Goal: Complete application form: Complete application form

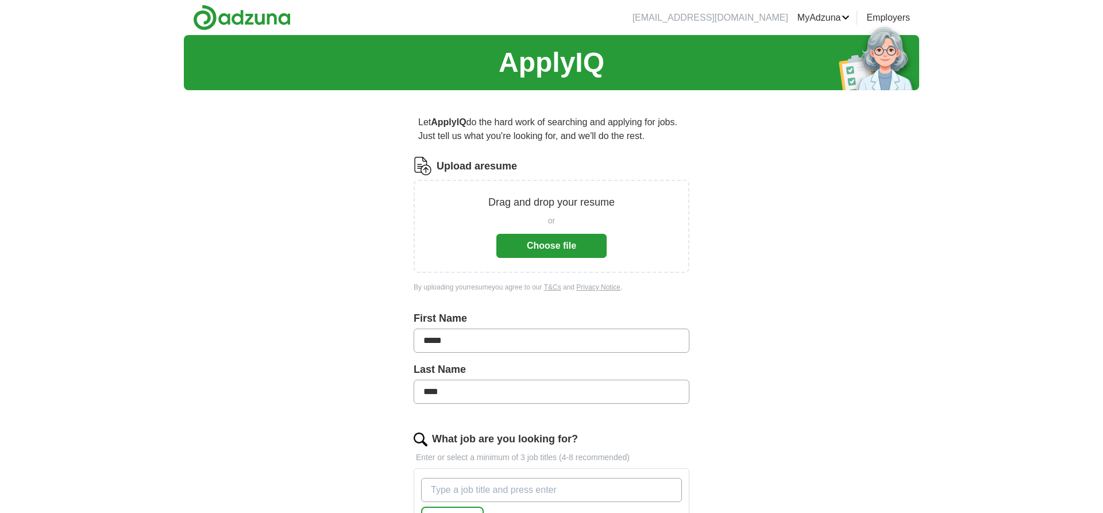
click at [545, 248] on button "Choose file" at bounding box center [551, 246] width 110 height 24
click at [143, 380] on div "ApplyIQ Let ApplyIQ do the hard work of searching and applying for jobs. Just t…" at bounding box center [551, 412] width 1103 height 754
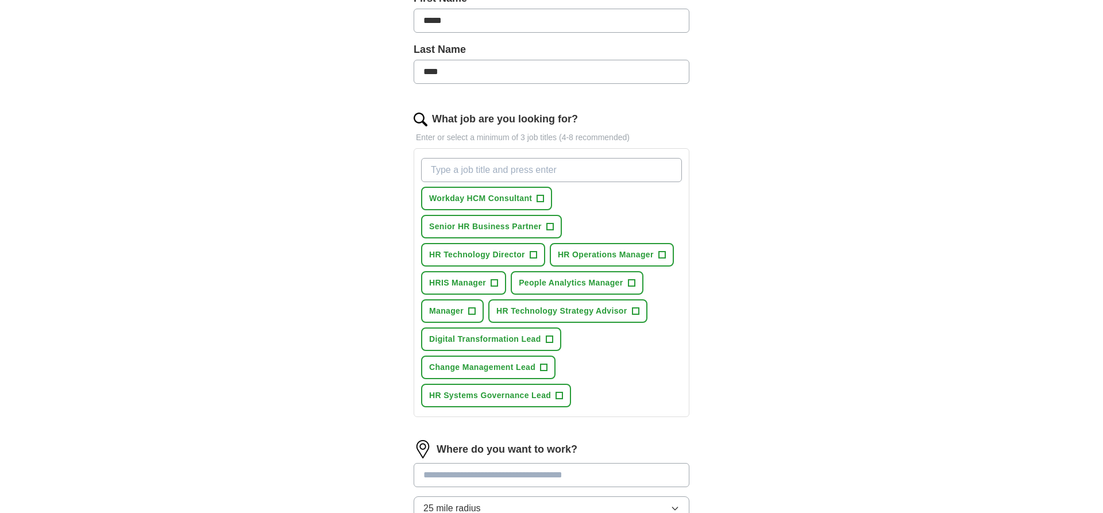
scroll to position [293, 0]
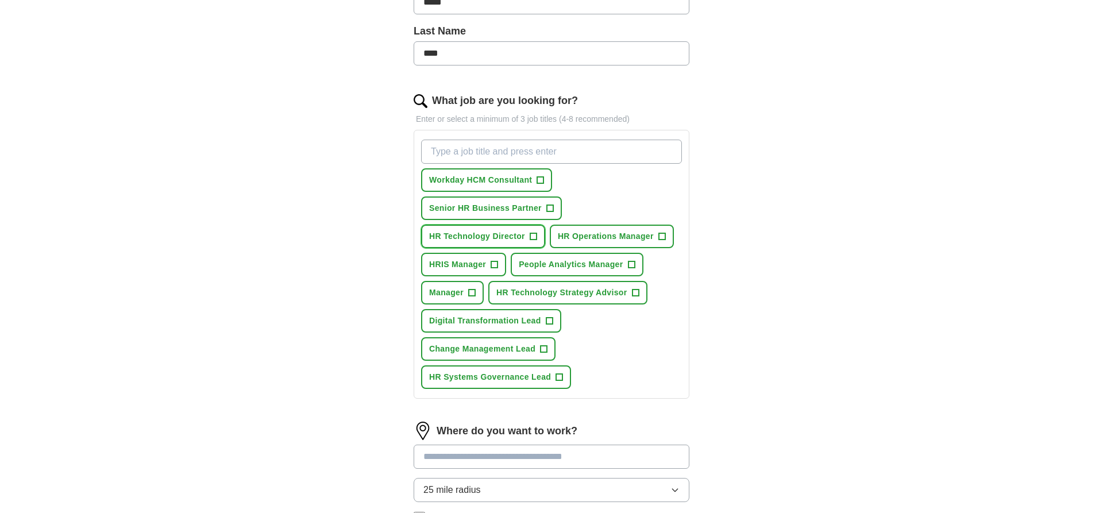
click at [533, 233] on span "+" at bounding box center [533, 236] width 7 height 9
click at [493, 262] on span "+" at bounding box center [494, 264] width 7 height 9
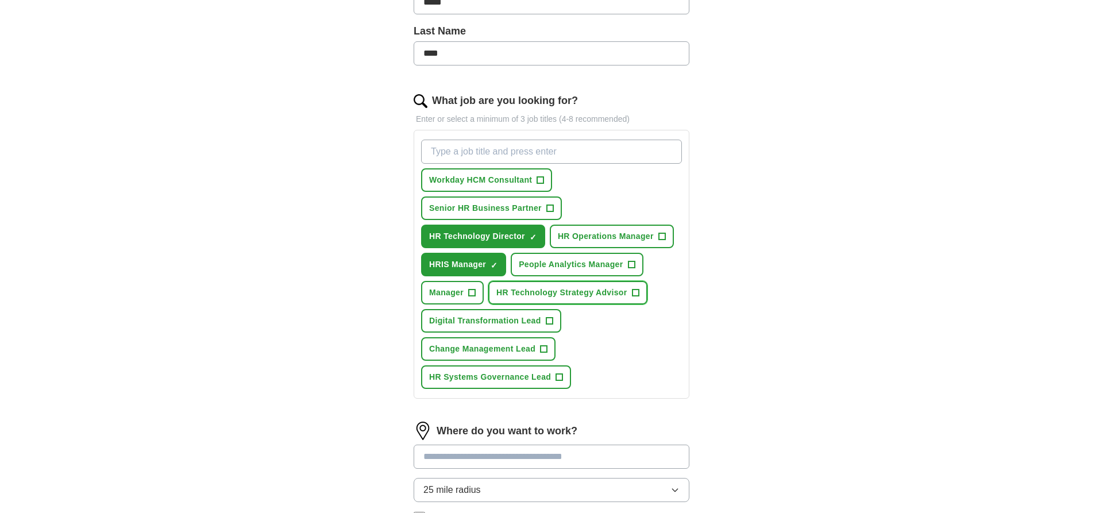
click at [635, 295] on span "+" at bounding box center [635, 292] width 7 height 9
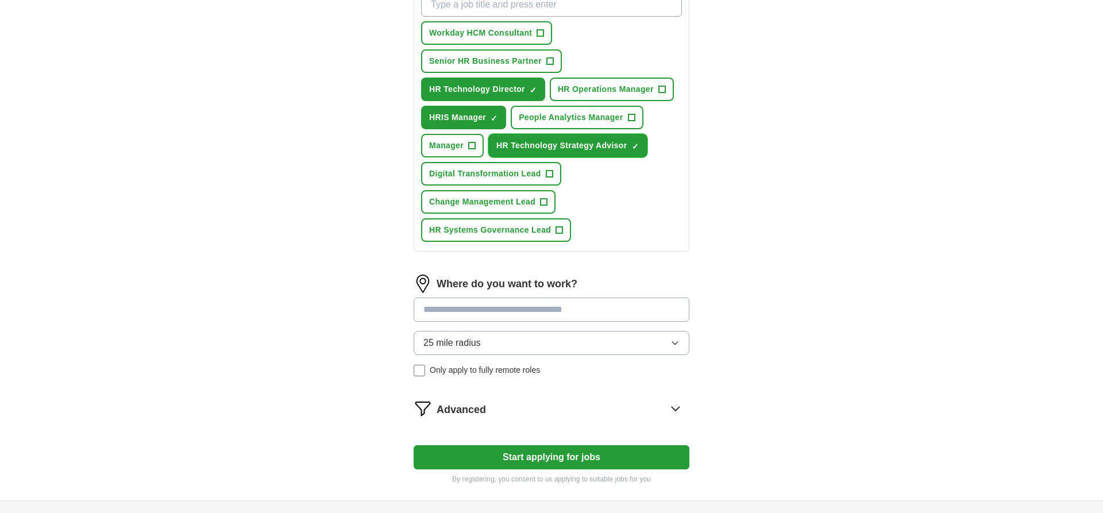
scroll to position [469, 0]
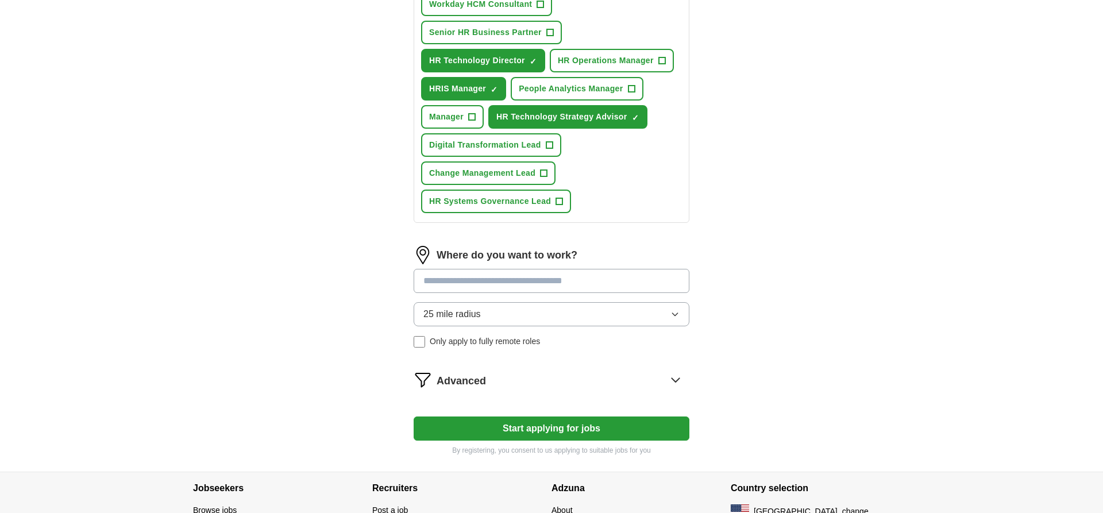
click at [673, 313] on icon "button" at bounding box center [674, 314] width 5 height 3
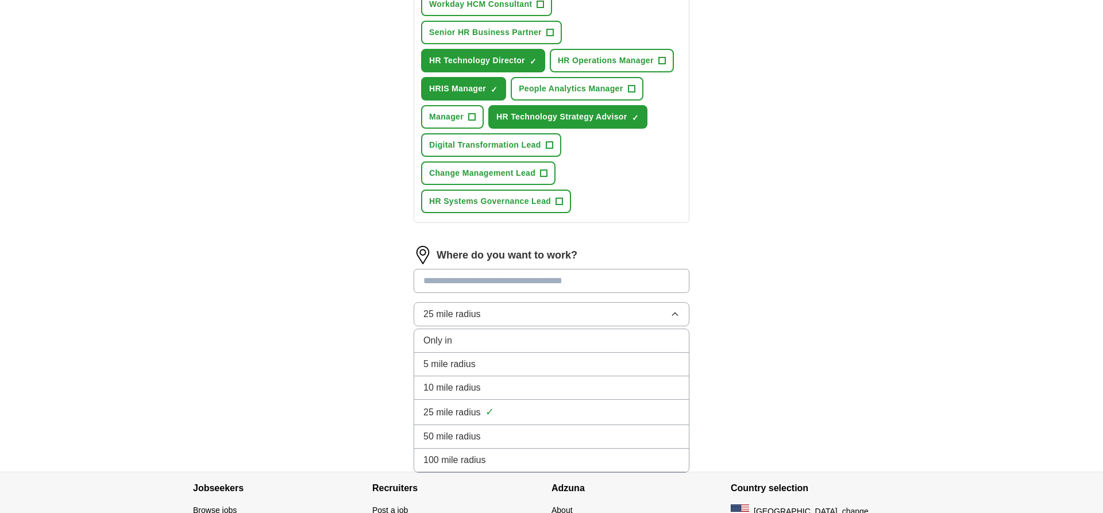
click at [673, 313] on icon "button" at bounding box center [674, 314] width 9 height 9
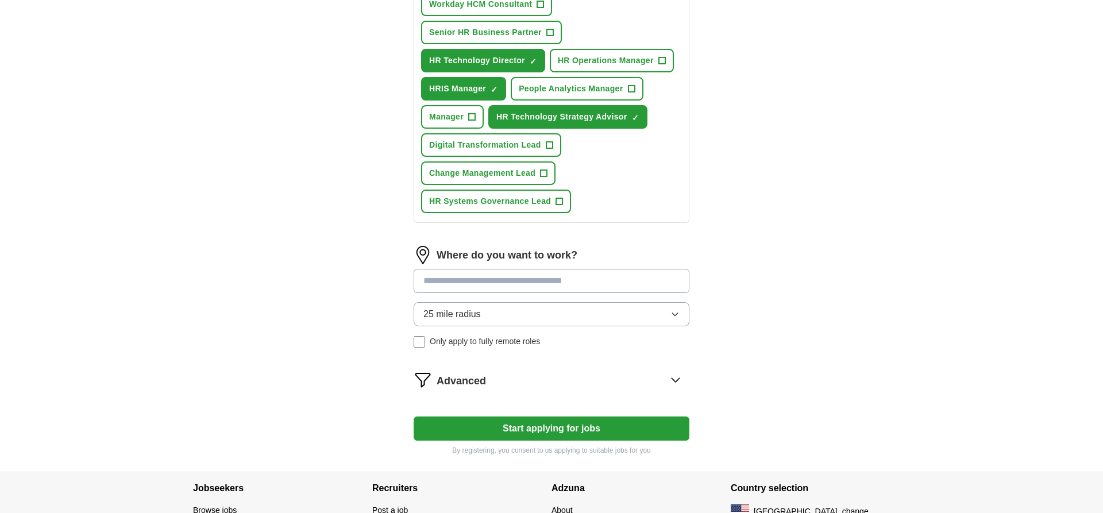
click at [594, 280] on input at bounding box center [552, 281] width 276 height 24
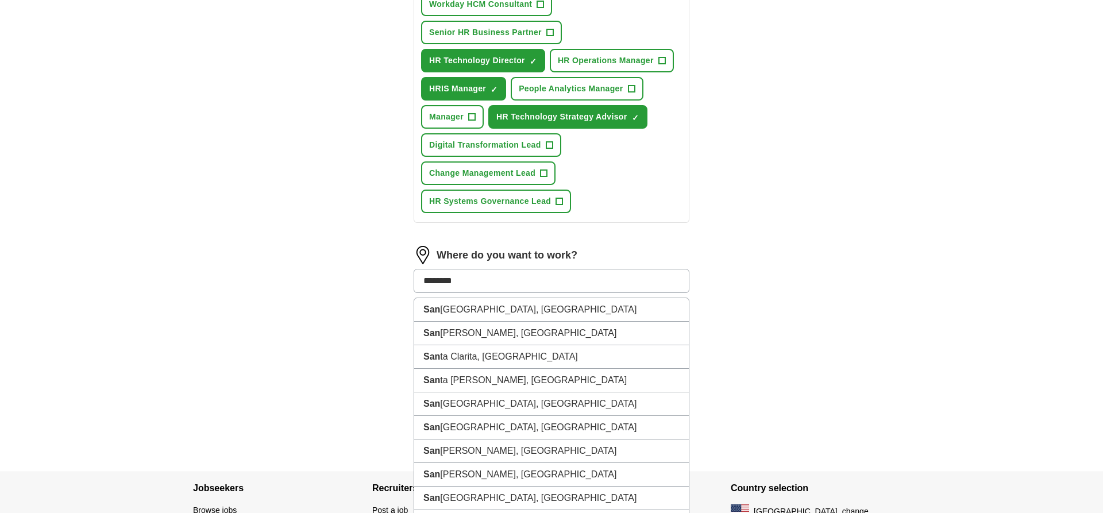
type input "*********"
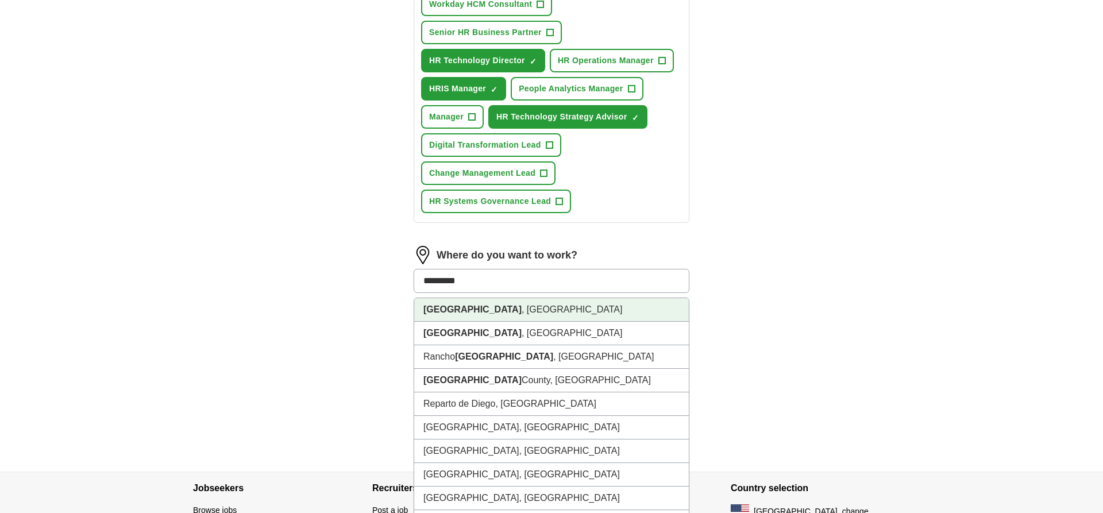
click at [472, 306] on li "San Diego , CA" at bounding box center [551, 310] width 275 height 24
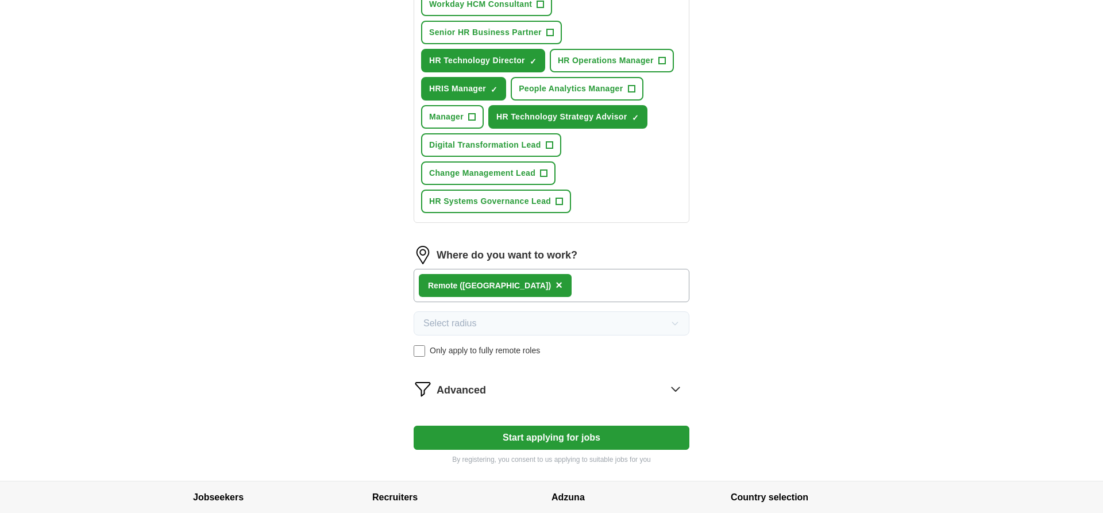
click at [538, 435] on button "Start applying for jobs" at bounding box center [552, 438] width 276 height 24
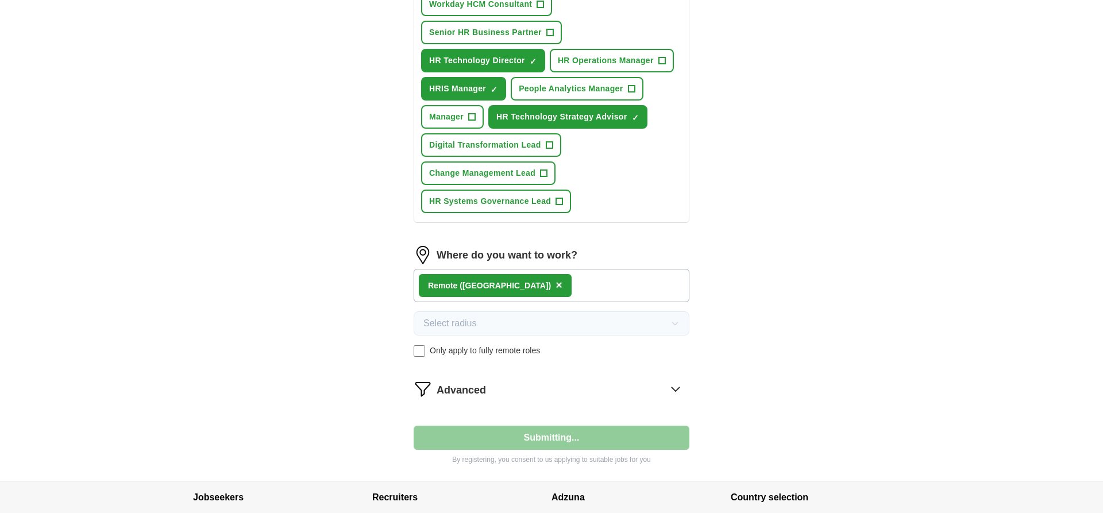
select select "**"
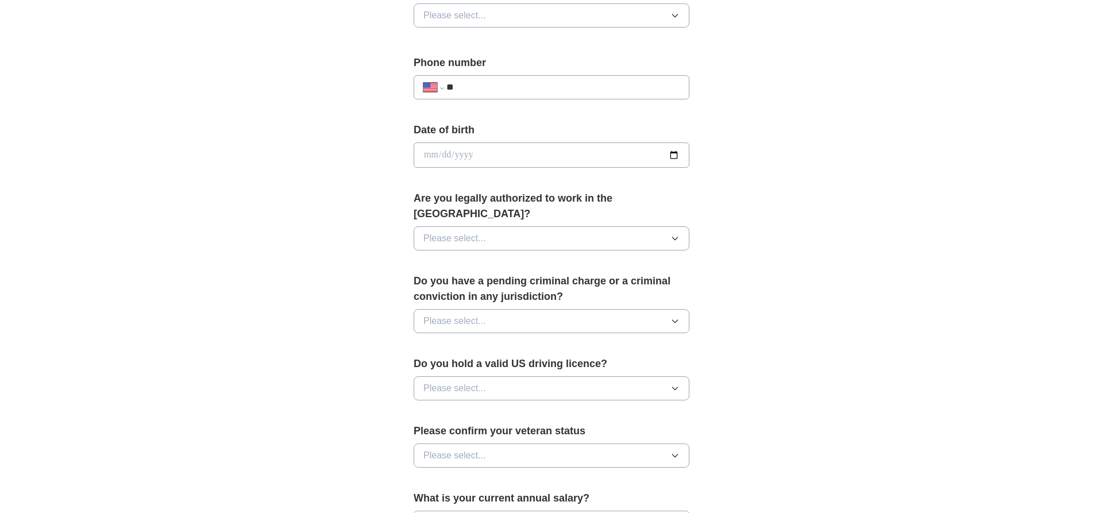
scroll to position [668, 0]
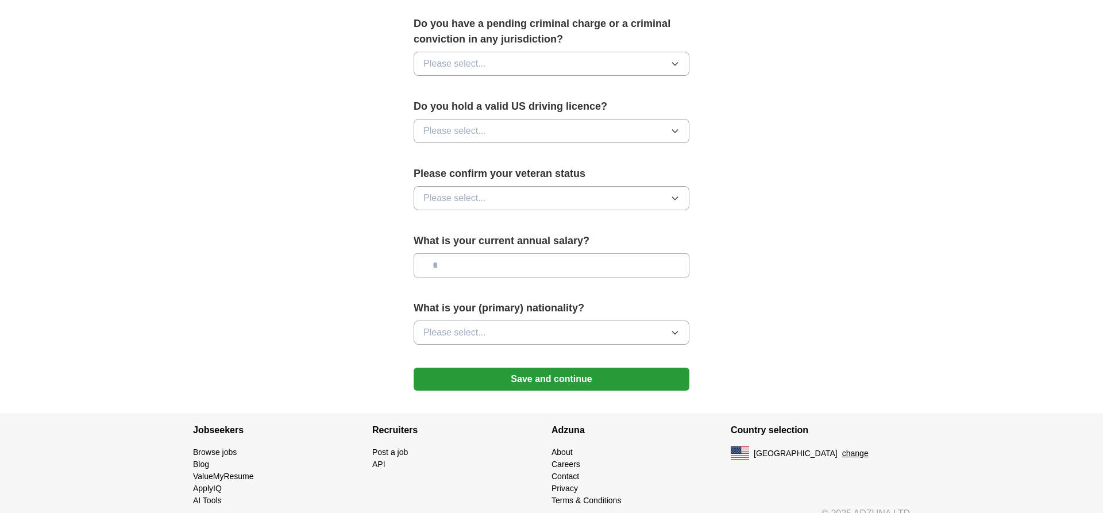
click at [569, 253] on input "text" at bounding box center [552, 265] width 276 height 24
type input "********"
click at [569, 321] on button "Please select..." at bounding box center [552, 333] width 276 height 24
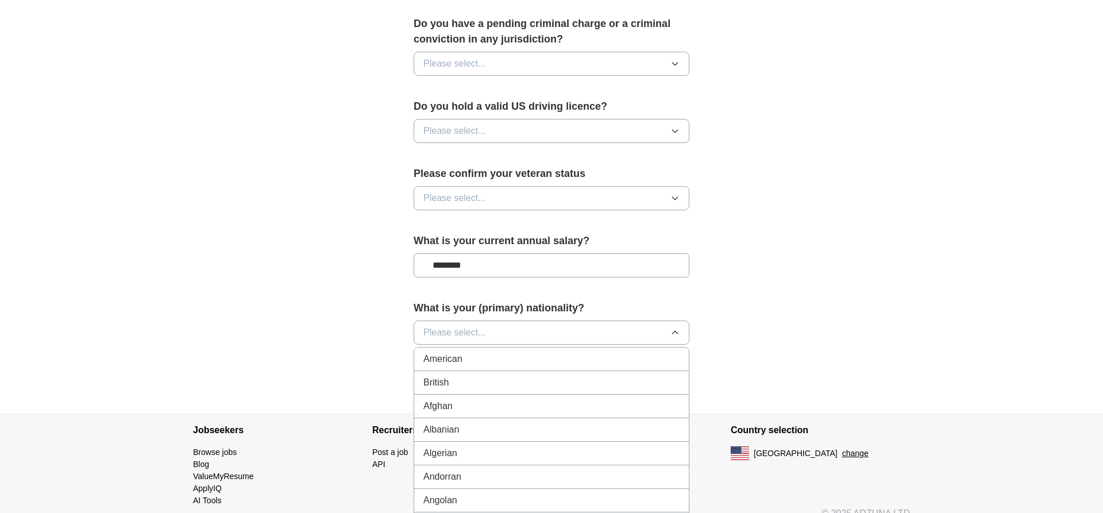
click at [488, 352] on div "American" at bounding box center [551, 359] width 256 height 14
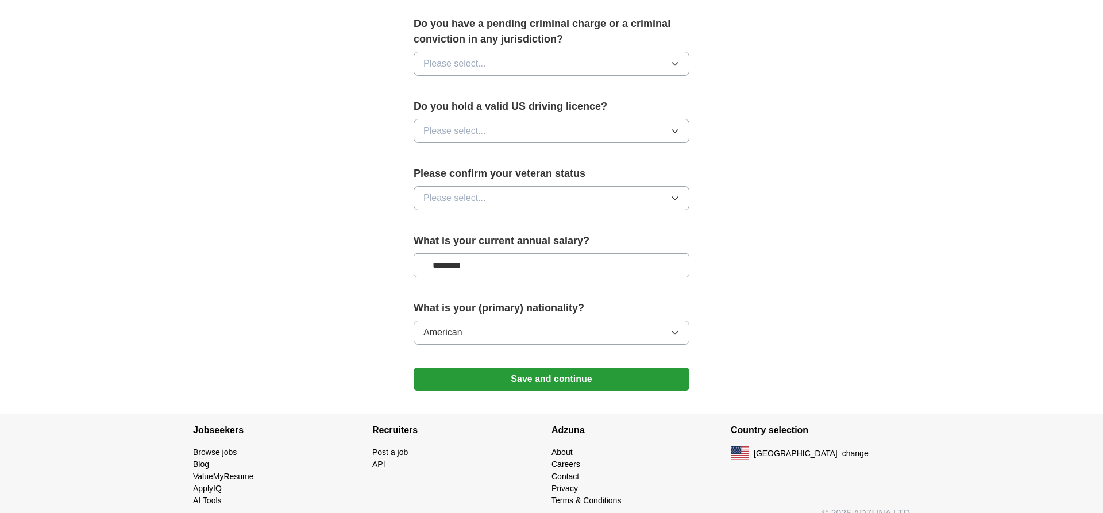
click at [566, 186] on button "Please select..." at bounding box center [552, 198] width 276 height 24
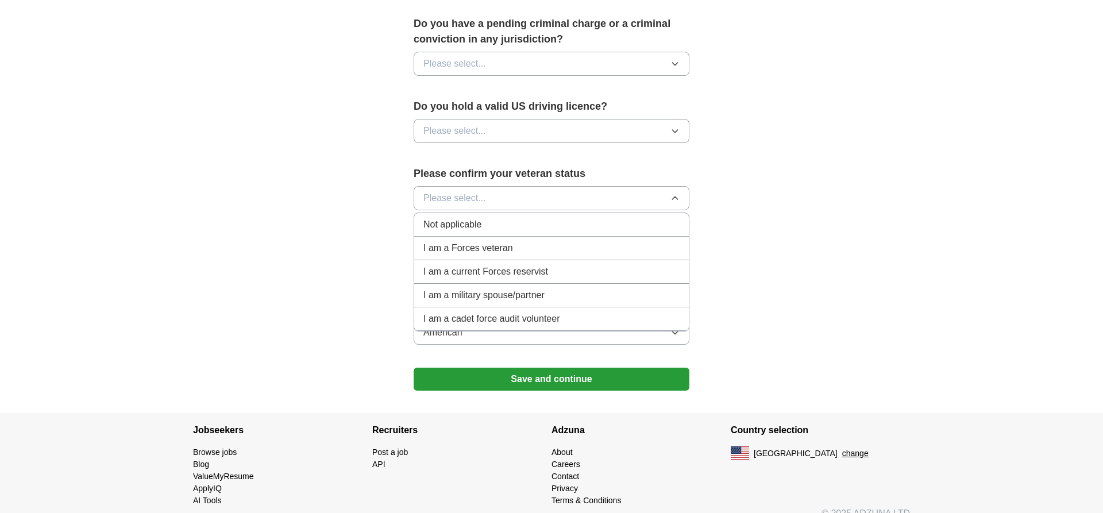
click at [464, 218] on span "Not applicable" at bounding box center [452, 225] width 58 height 14
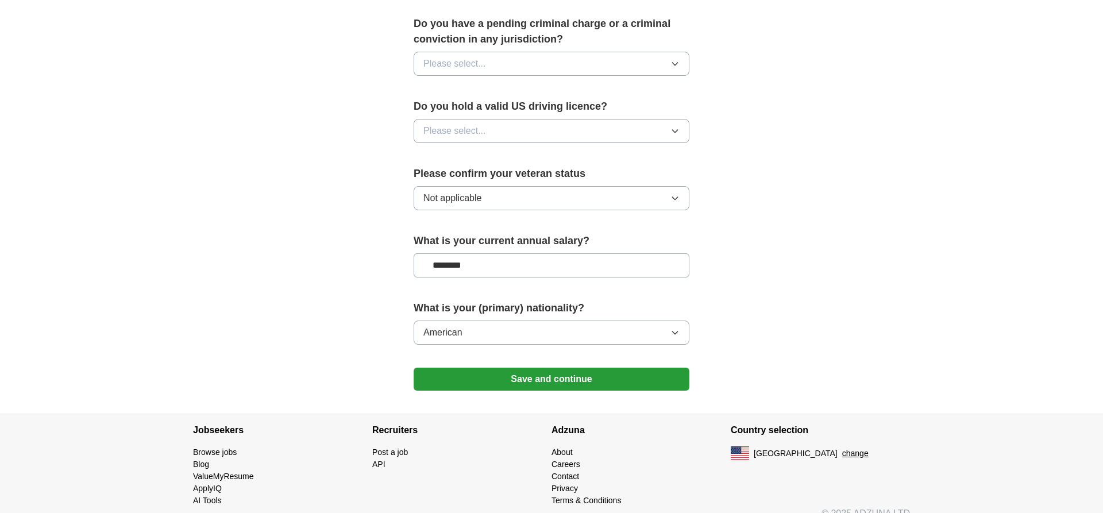
click at [500, 119] on button "Please select..." at bounding box center [552, 131] width 276 height 24
click at [468, 151] on div "Yes" at bounding box center [551, 158] width 256 height 14
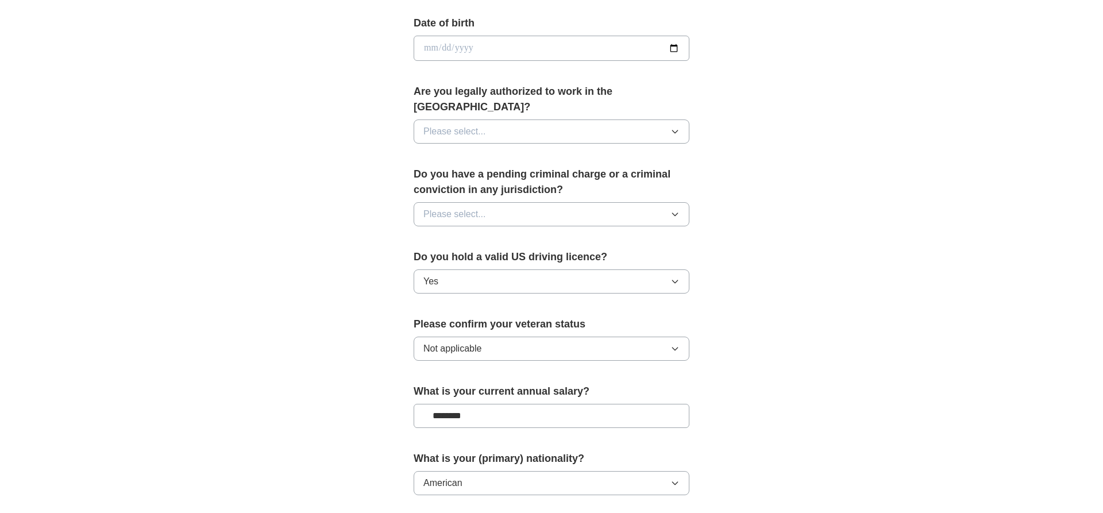
scroll to position [492, 0]
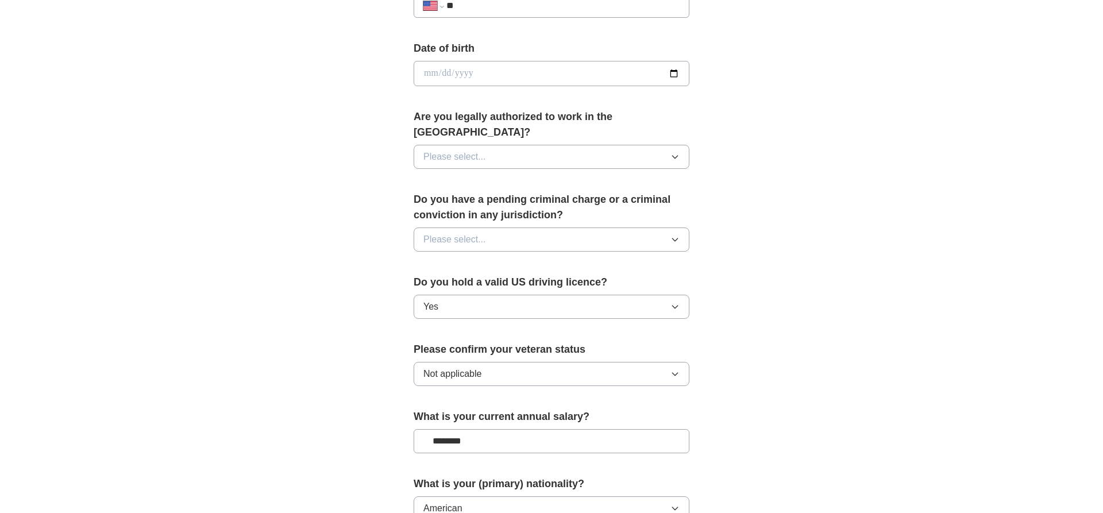
click at [511, 228] on button "Please select..." at bounding box center [552, 240] width 276 height 24
click at [462, 283] on div "No" at bounding box center [551, 290] width 256 height 14
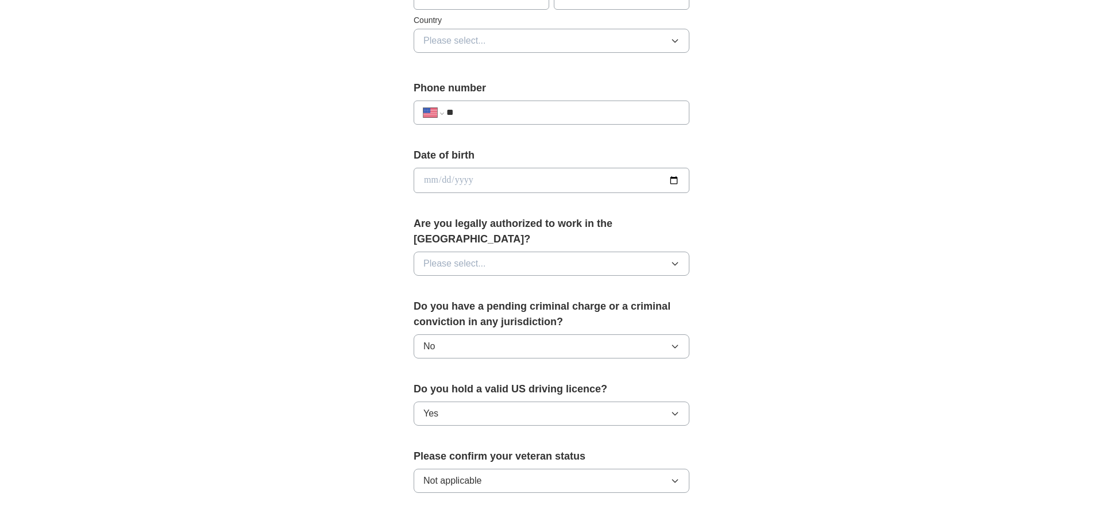
scroll to position [375, 0]
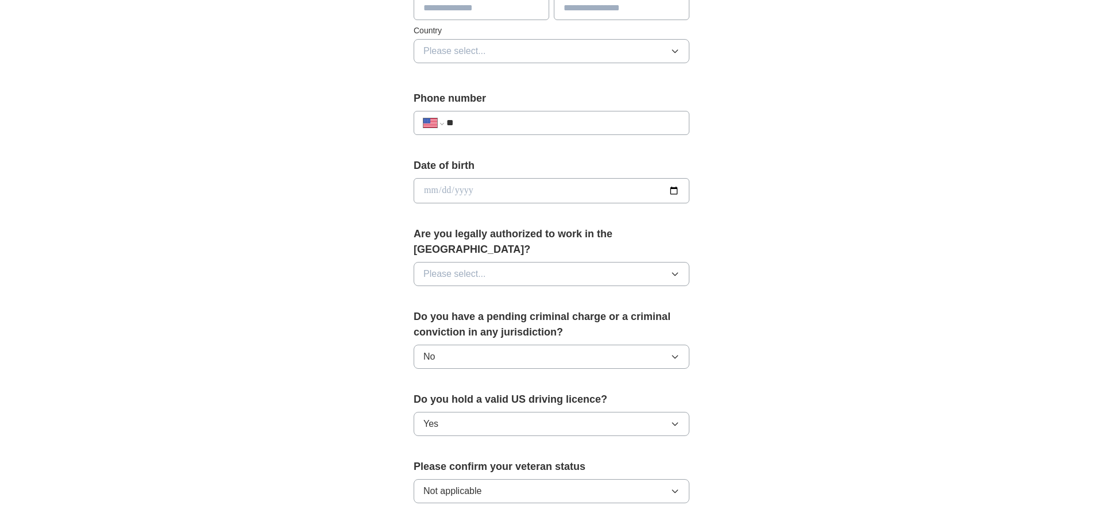
click at [523, 262] on button "Please select..." at bounding box center [552, 274] width 276 height 24
click at [475, 294] on div "Yes" at bounding box center [551, 301] width 256 height 14
click at [671, 352] on icon "button" at bounding box center [674, 356] width 9 height 9
click at [756, 319] on div "**********" at bounding box center [551, 183] width 735 height 1046
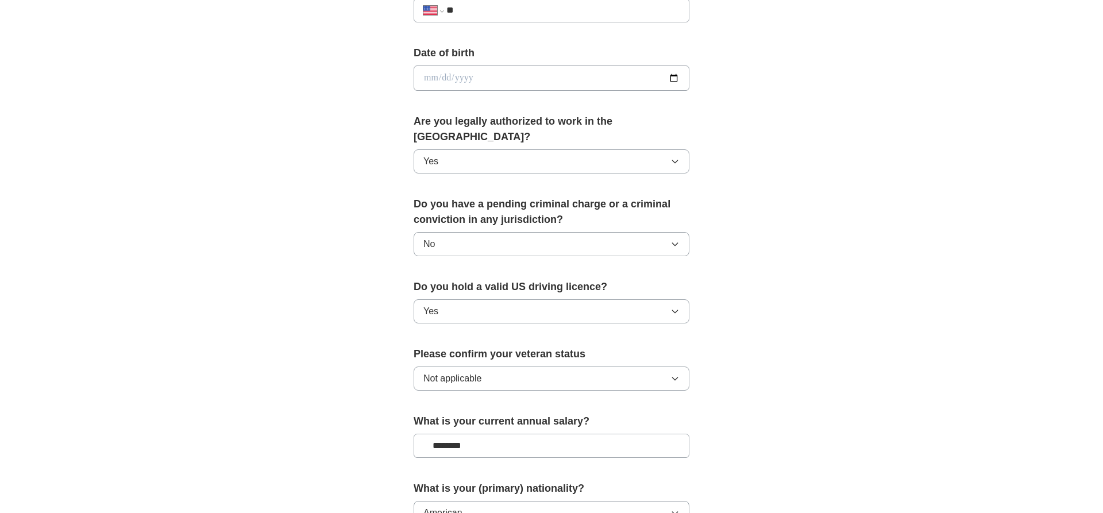
scroll to position [586, 0]
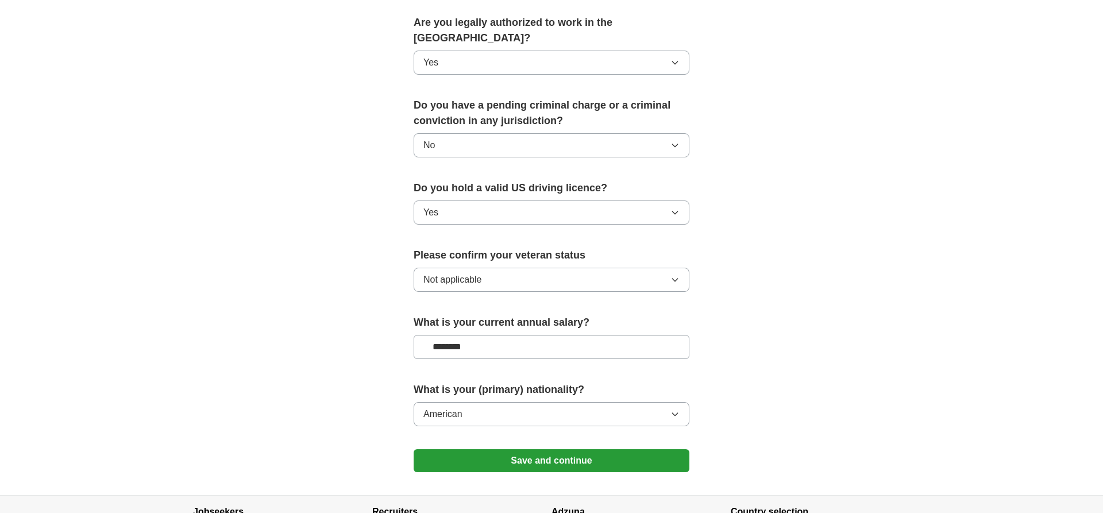
click at [530, 133] on button "No" at bounding box center [552, 145] width 276 height 24
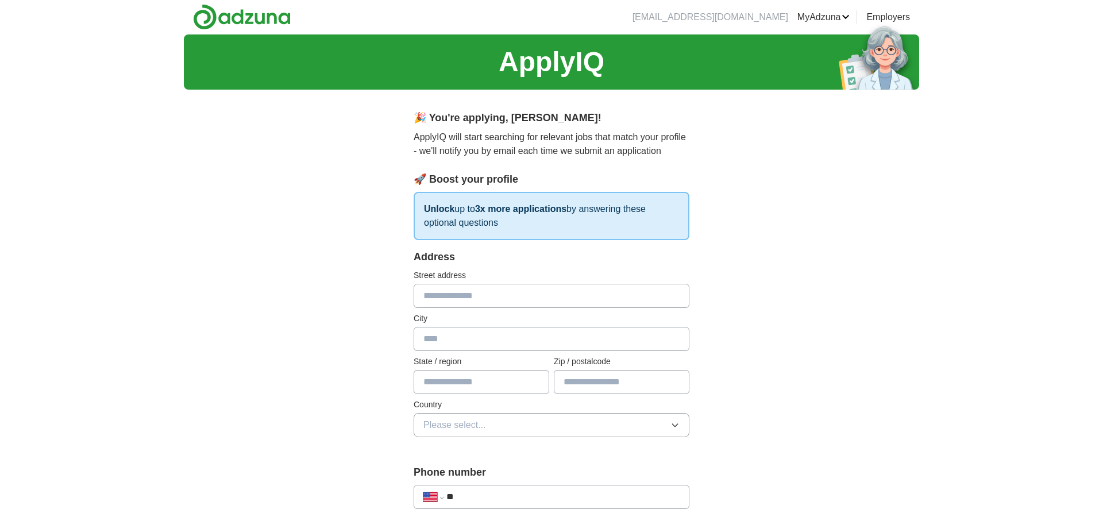
scroll to position [0, 0]
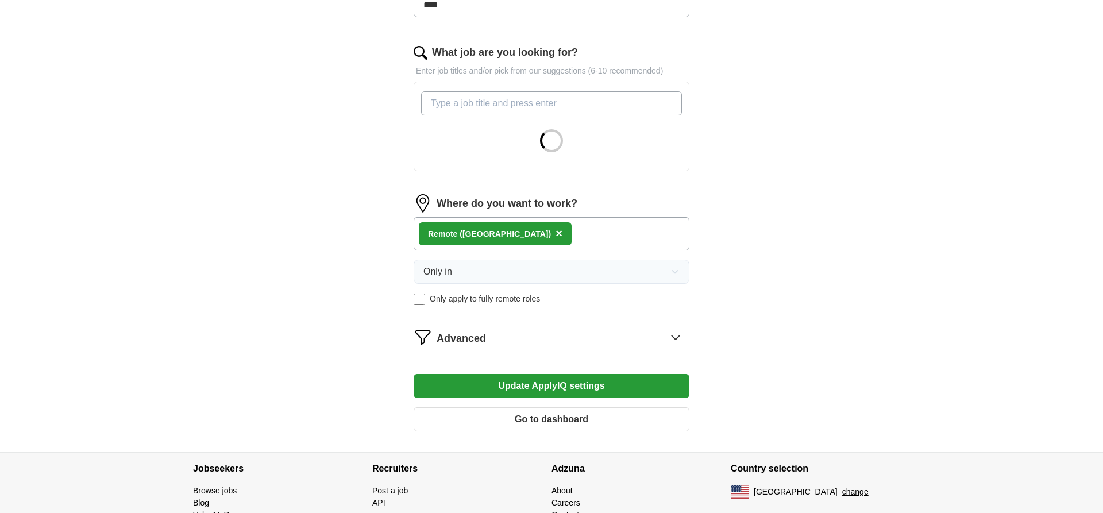
scroll to position [352, 0]
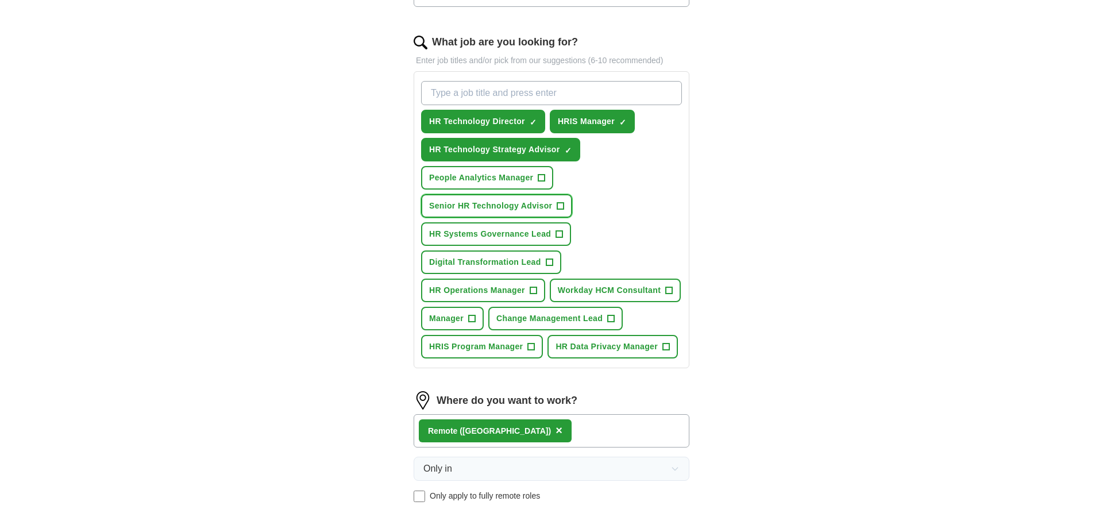
click at [561, 203] on span "+" at bounding box center [560, 206] width 7 height 9
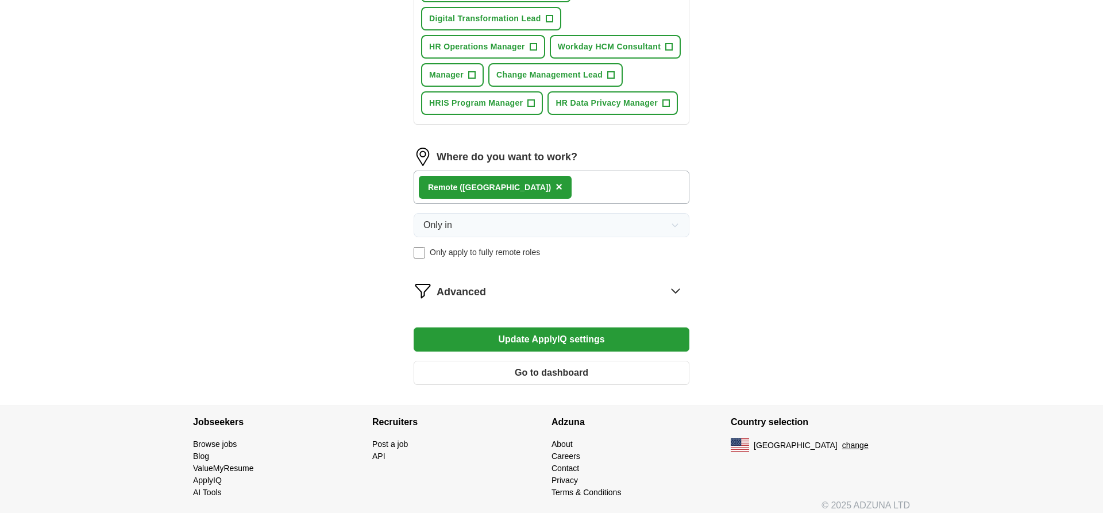
scroll to position [604, 0]
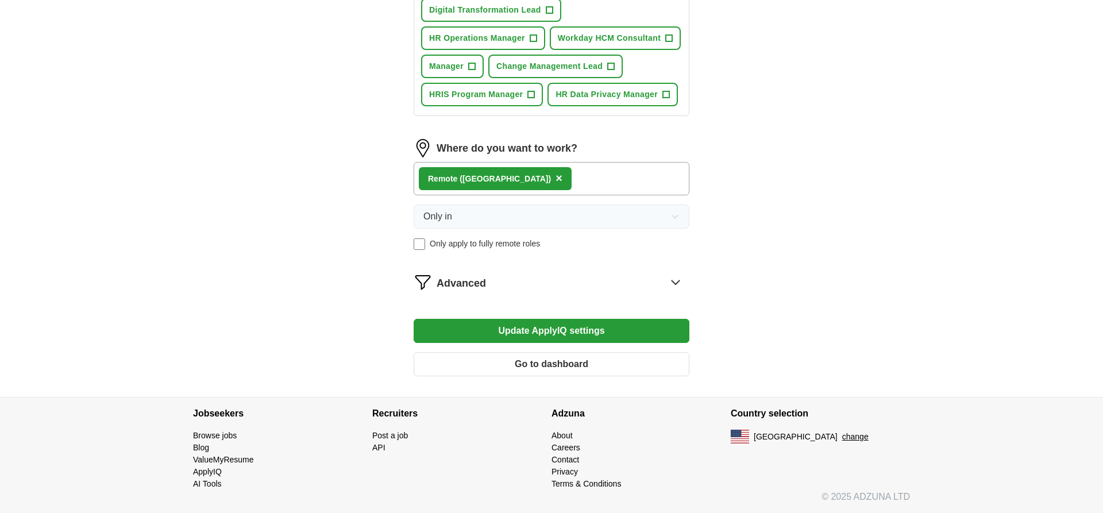
click at [550, 333] on button "Update ApplyIQ settings" at bounding box center [552, 331] width 276 height 24
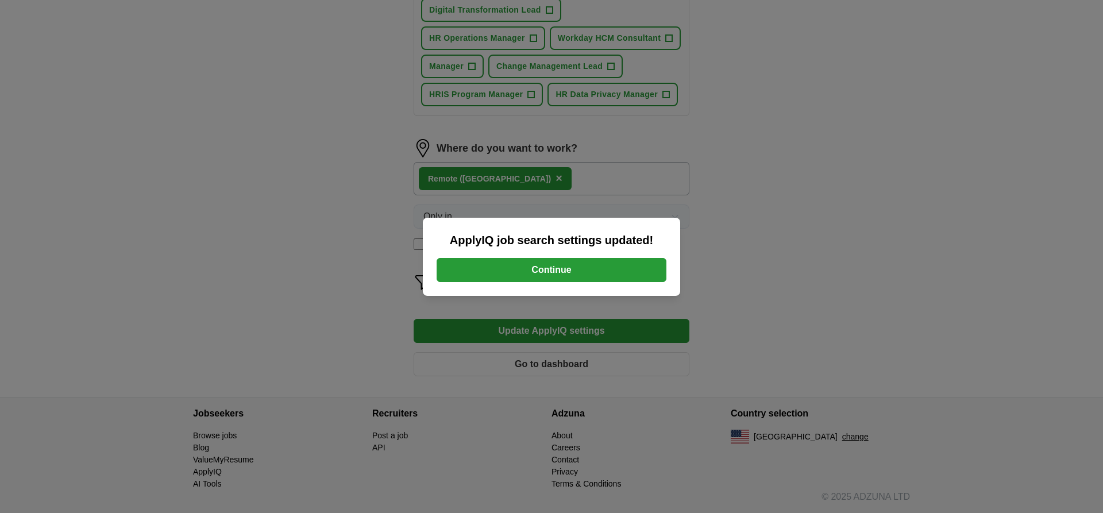
click at [556, 267] on button "Continue" at bounding box center [552, 270] width 230 height 24
